Goal: Obtain resource: Download file/media

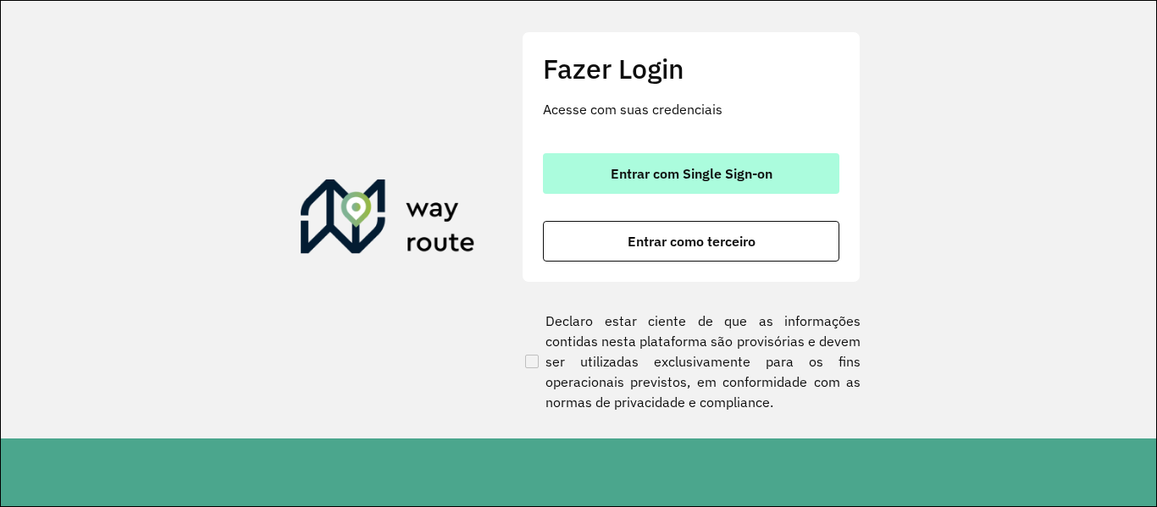
click at [647, 176] on font "Entrar com Single Sign-on" at bounding box center [692, 173] width 162 height 17
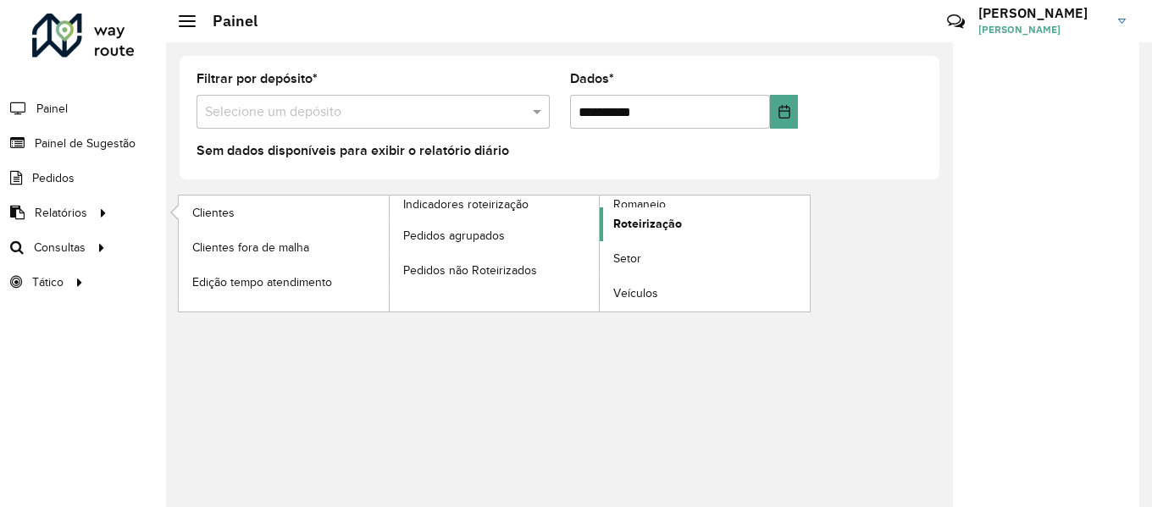
click at [648, 229] on font "Roteirização" at bounding box center [647, 224] width 69 height 14
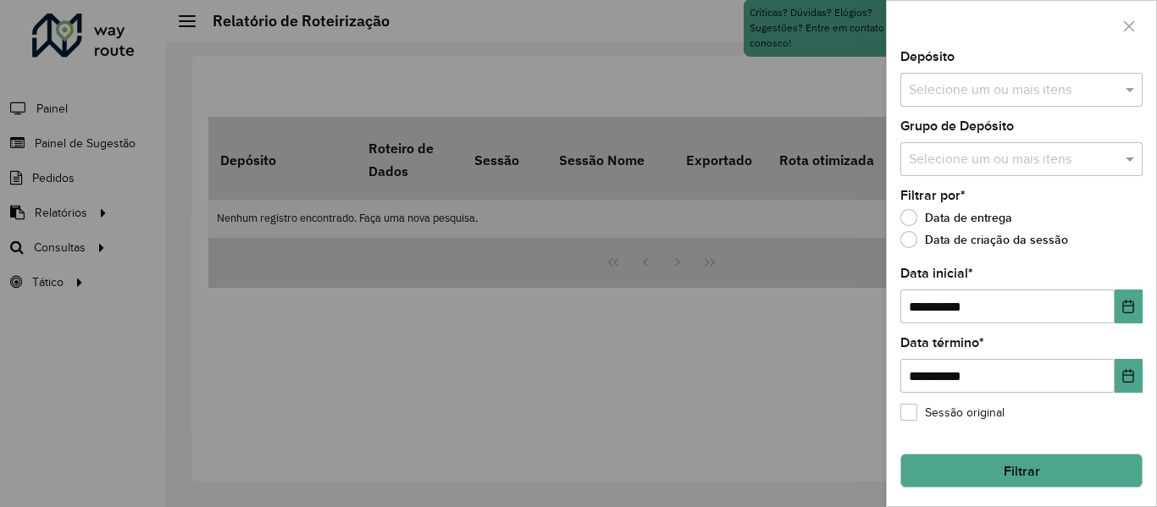
click at [992, 94] on input "text" at bounding box center [1012, 90] width 217 height 20
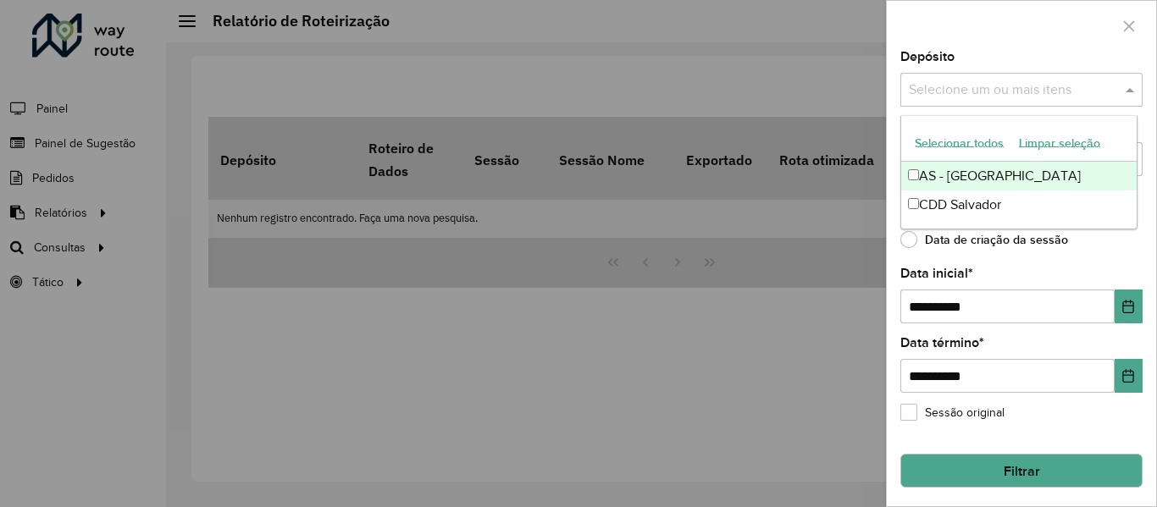
click at [966, 143] on font "Selecionar todos" at bounding box center [959, 143] width 89 height 14
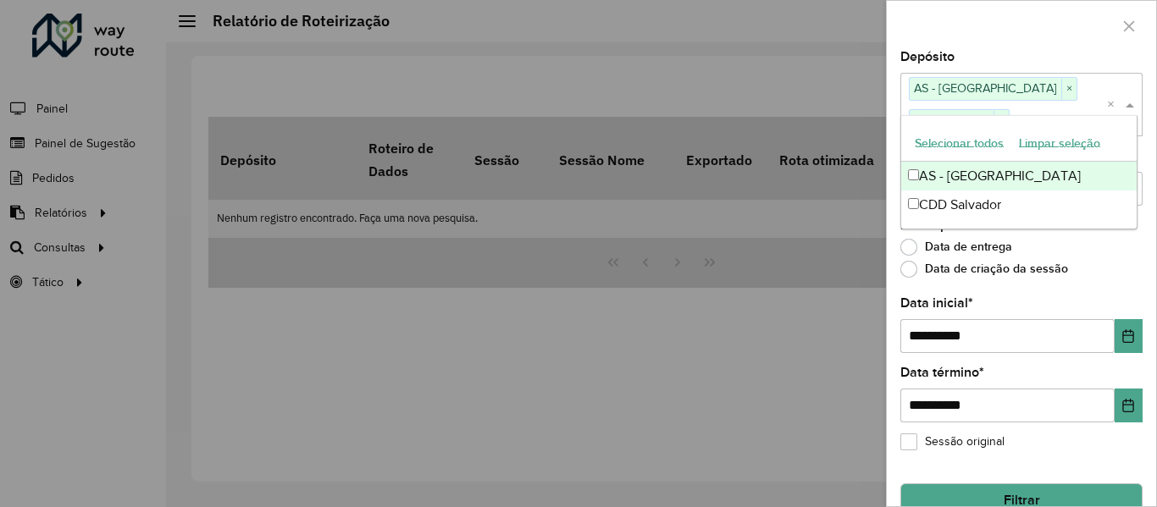
click at [962, 25] on div at bounding box center [1021, 26] width 269 height 50
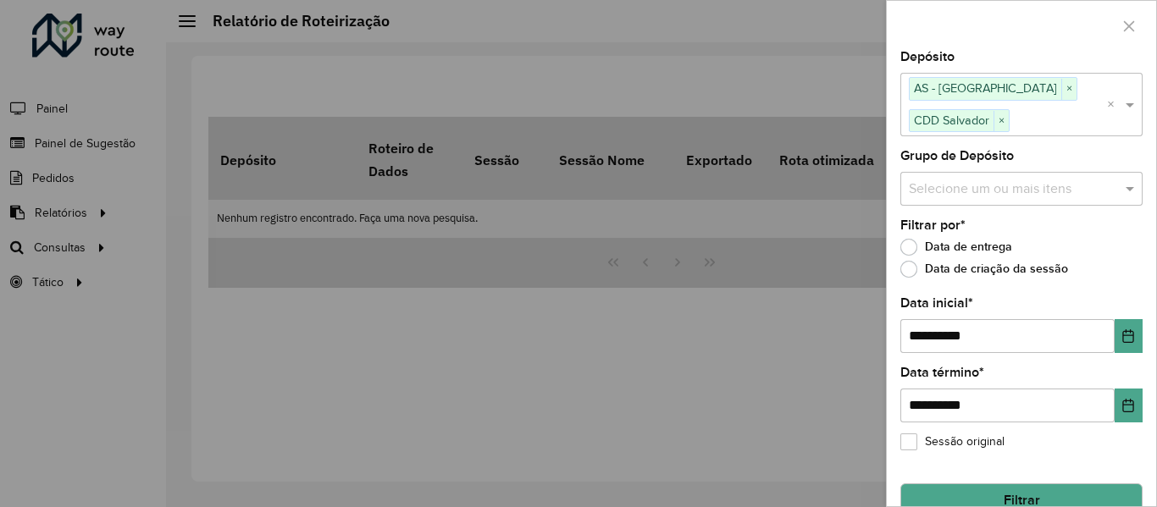
click at [952, 180] on input "text" at bounding box center [1012, 189] width 217 height 20
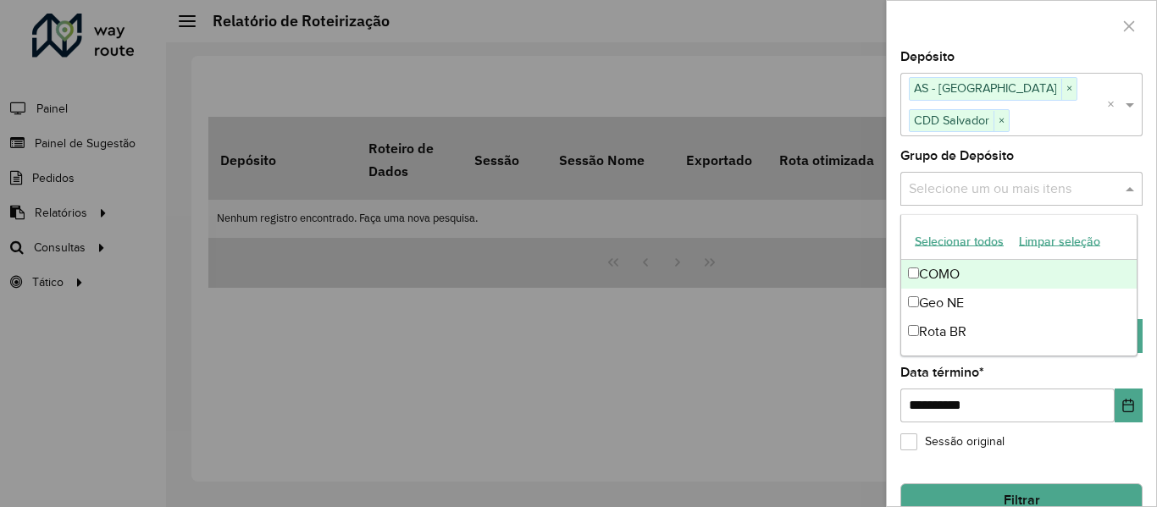
click at [965, 236] on font "Selecionar todos" at bounding box center [959, 242] width 89 height 14
click at [962, 11] on div at bounding box center [1021, 26] width 269 height 50
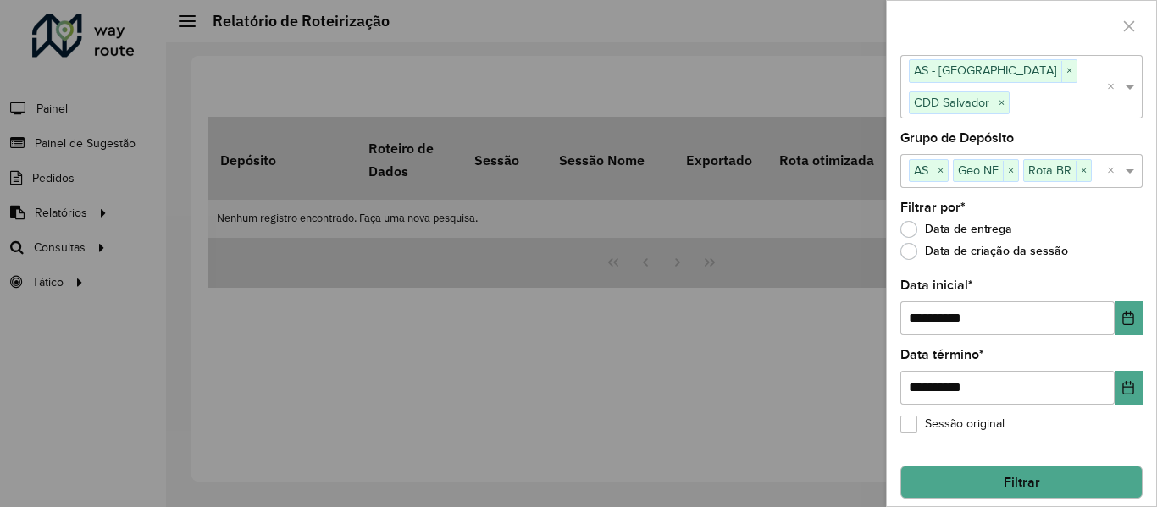
scroll to position [31, 0]
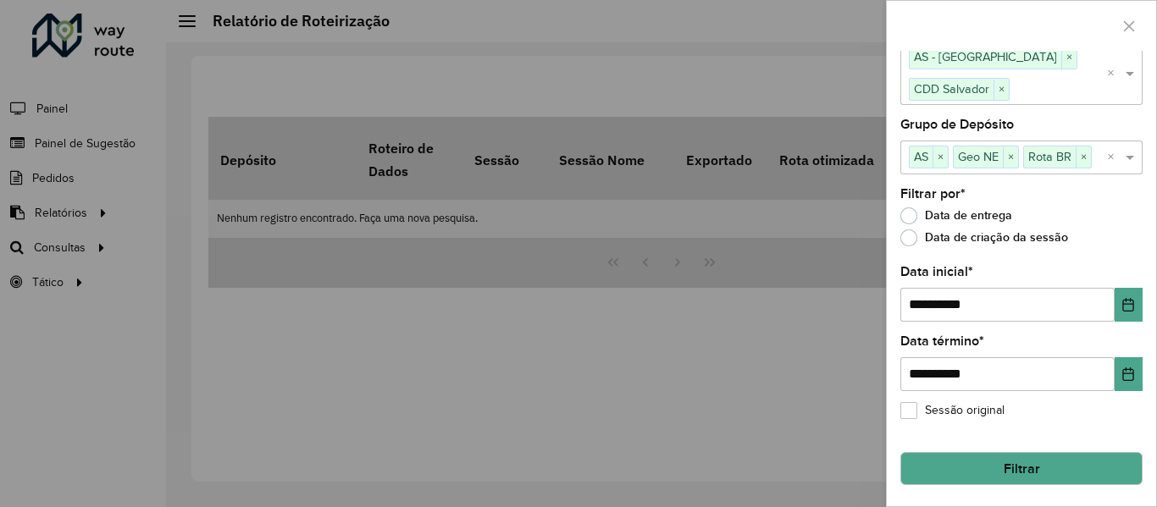
click at [1004, 456] on button "Filtrar" at bounding box center [1021, 469] width 242 height 34
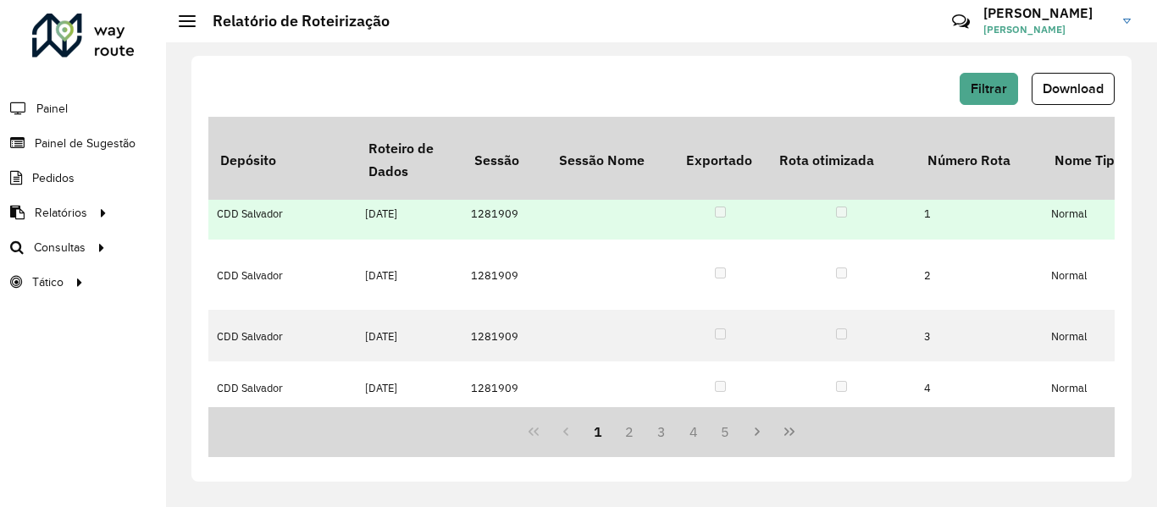
scroll to position [0, 0]
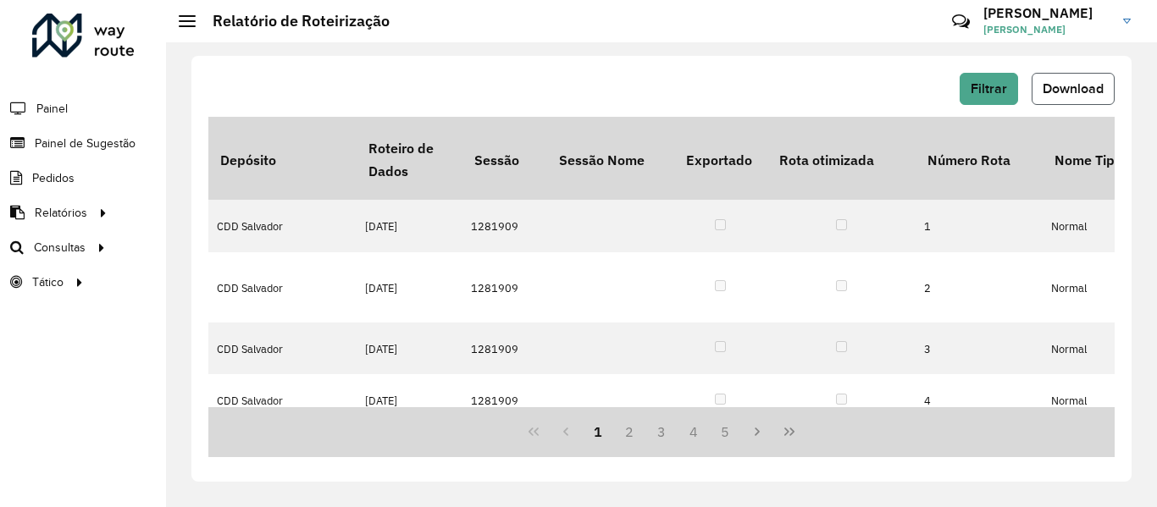
click at [1074, 97] on button "Download" at bounding box center [1072, 89] width 83 height 32
click at [319, 68] on div "Filtrar Download Depósito Roteiro de Dados Sessão Sessão Nome Exportado Rota ot…" at bounding box center [661, 269] width 940 height 426
